Goal: Check status: Check status

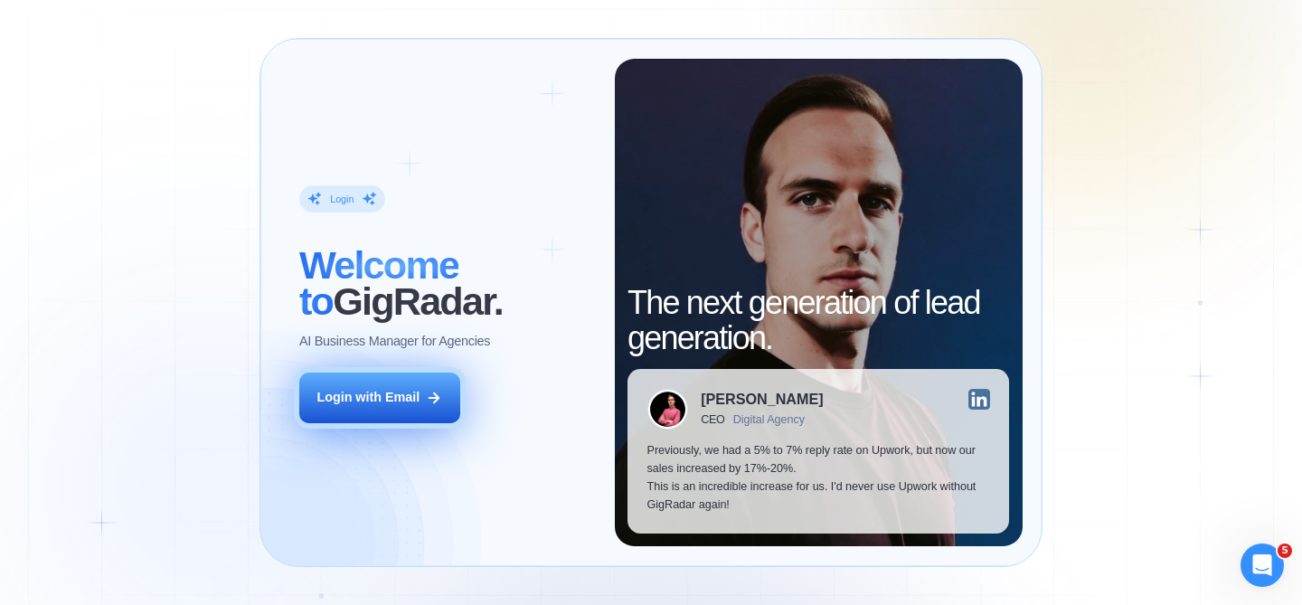
click at [423, 406] on button "Login with Email" at bounding box center [379, 398] width 161 height 51
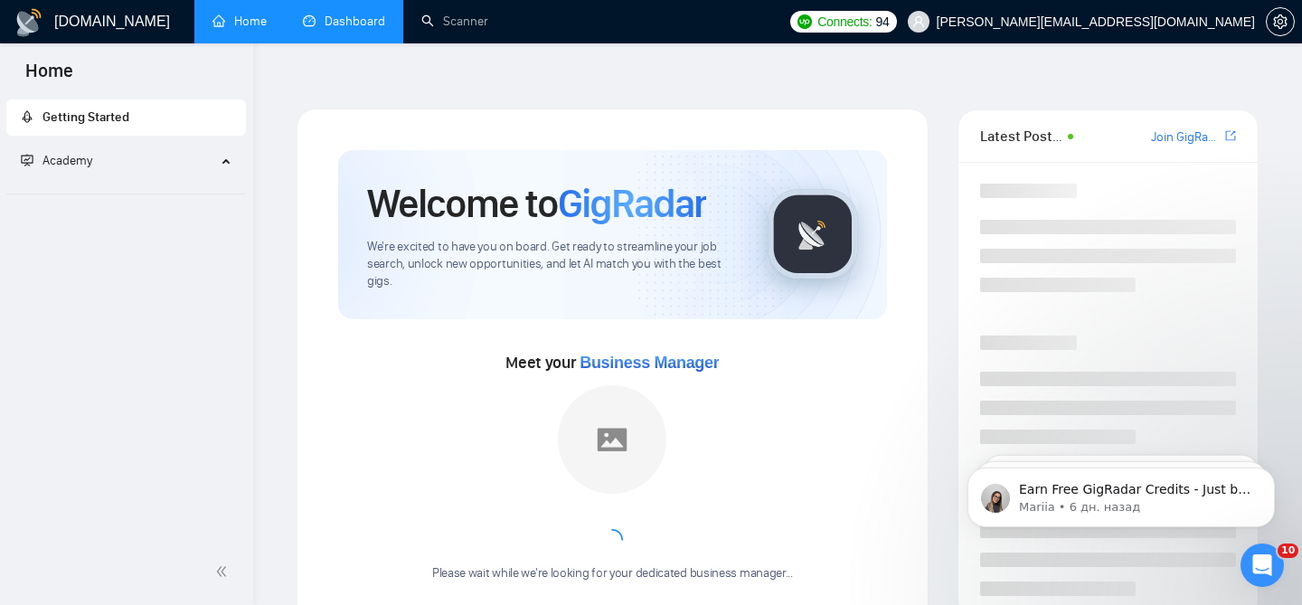
click at [329, 29] on link "Dashboard" at bounding box center [344, 21] width 82 height 15
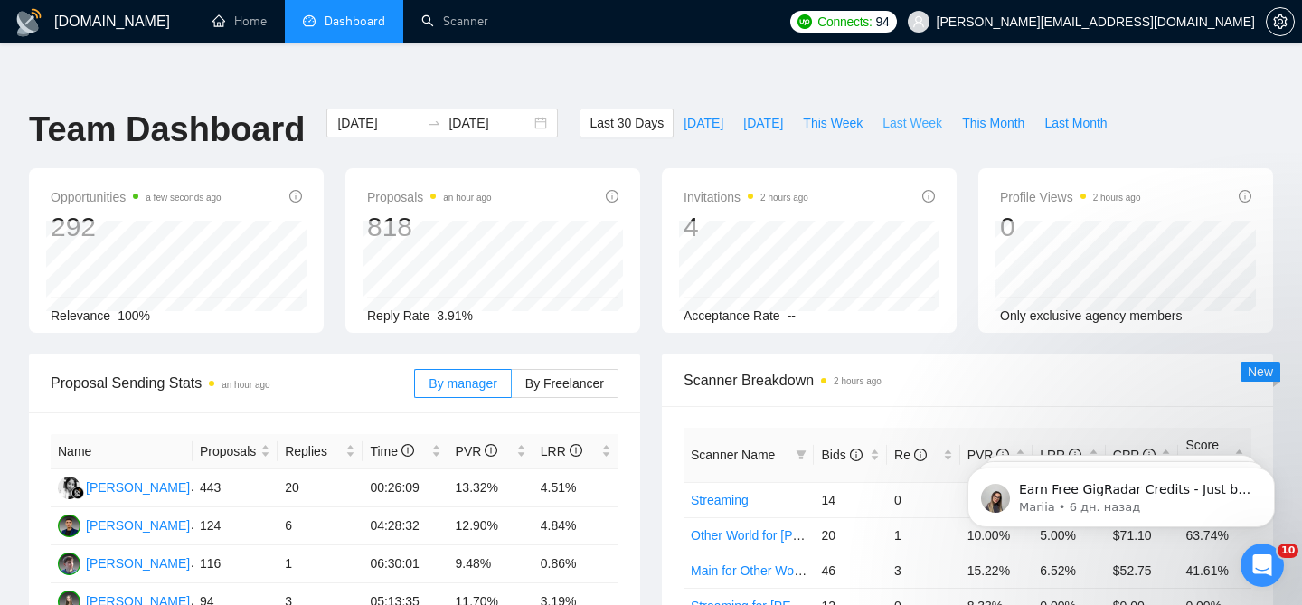
click at [902, 113] on span "Last Week" at bounding box center [913, 123] width 60 height 20
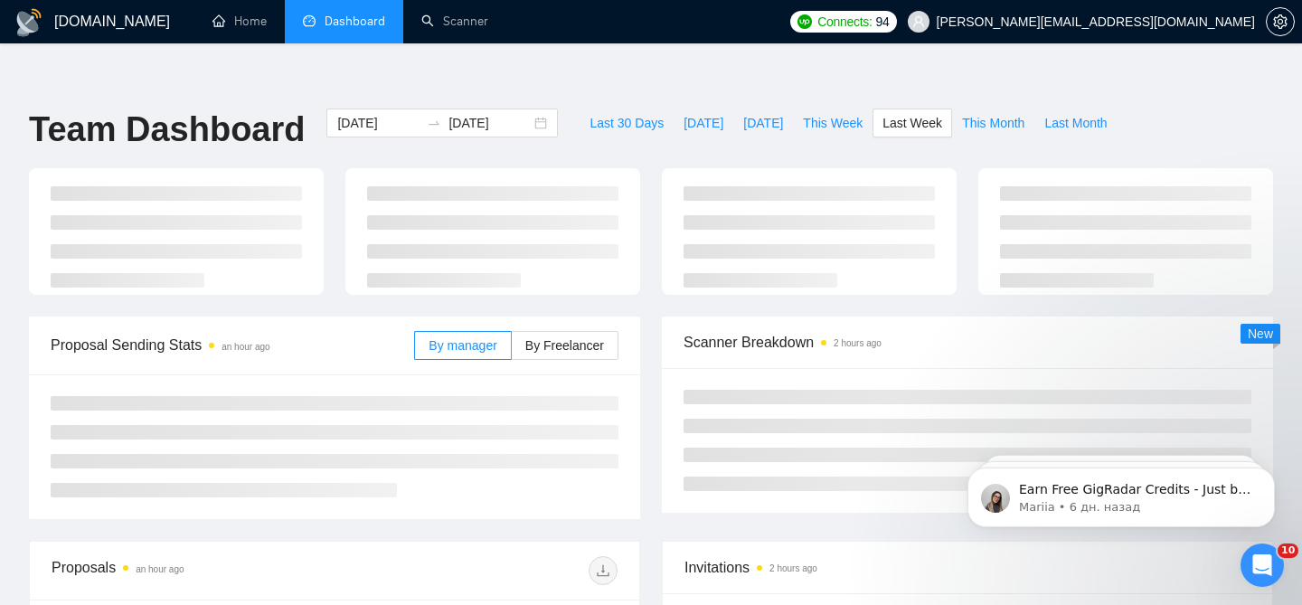
type input "[DATE]"
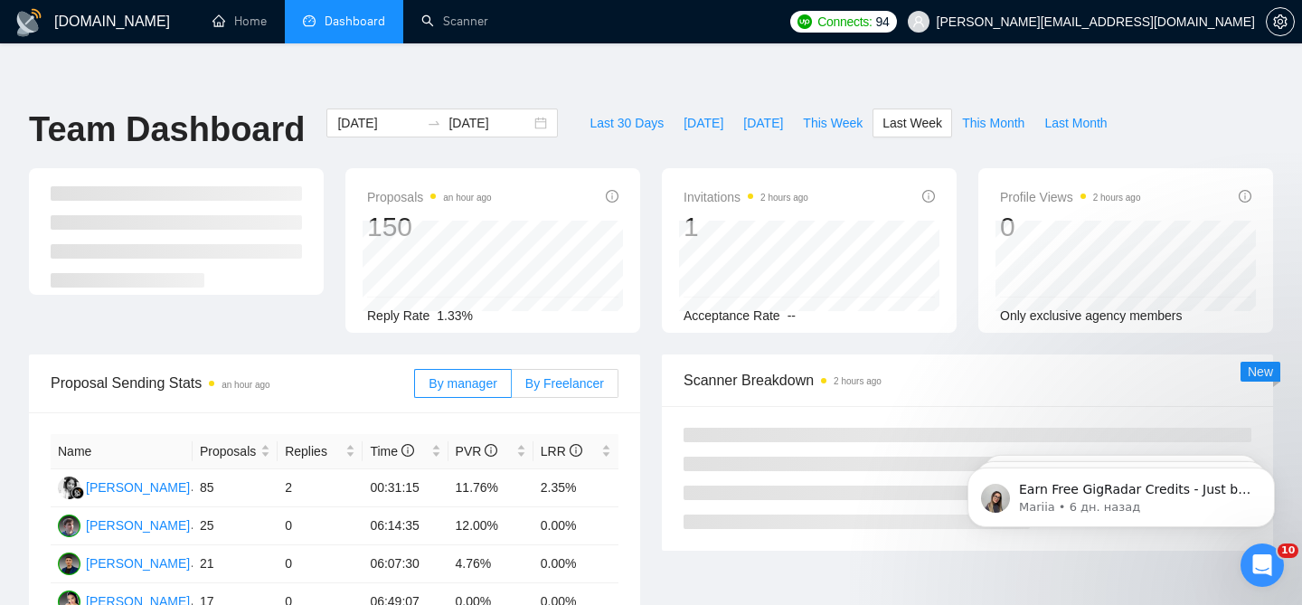
click at [555, 376] on span "By Freelancer" at bounding box center [564, 383] width 79 height 14
click at [512, 388] on input "By Freelancer" at bounding box center [512, 388] width 0 height 0
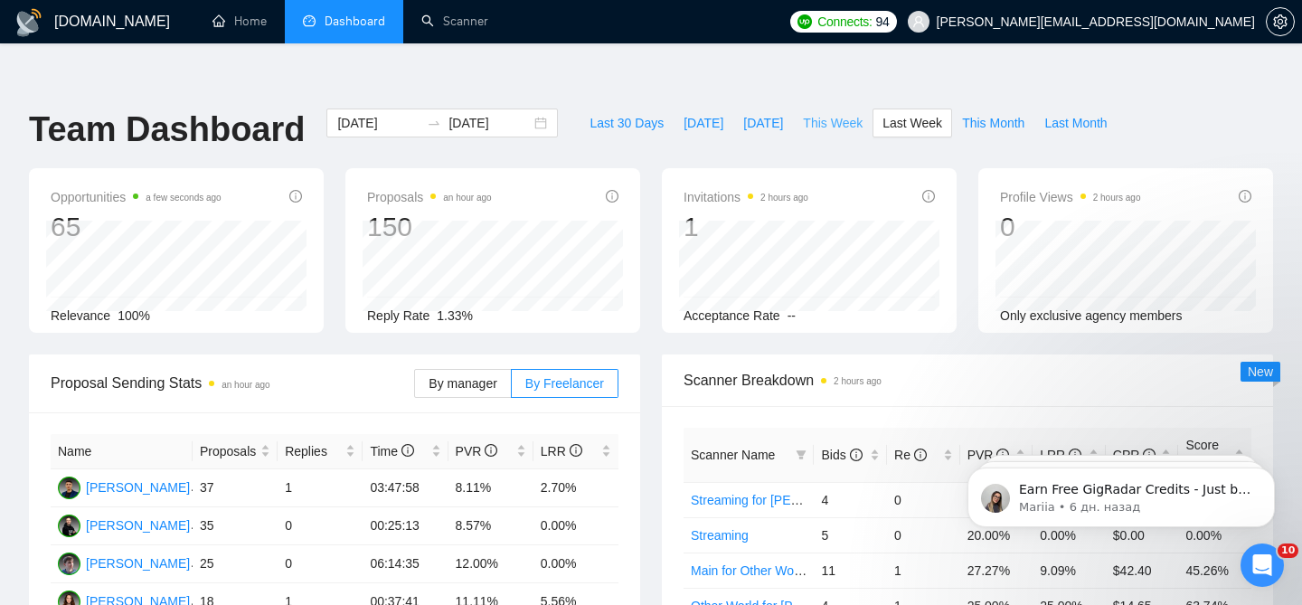
click at [827, 113] on span "This Week" at bounding box center [833, 123] width 60 height 20
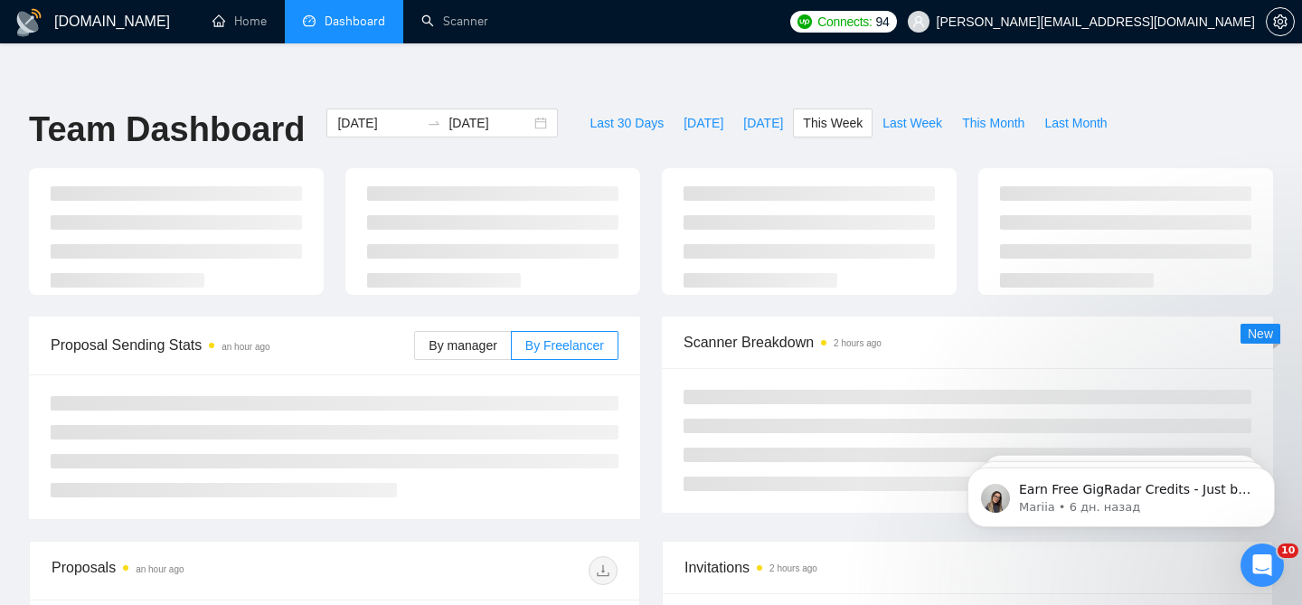
type input "[DATE]"
